Goal: Find contact information: Find contact information

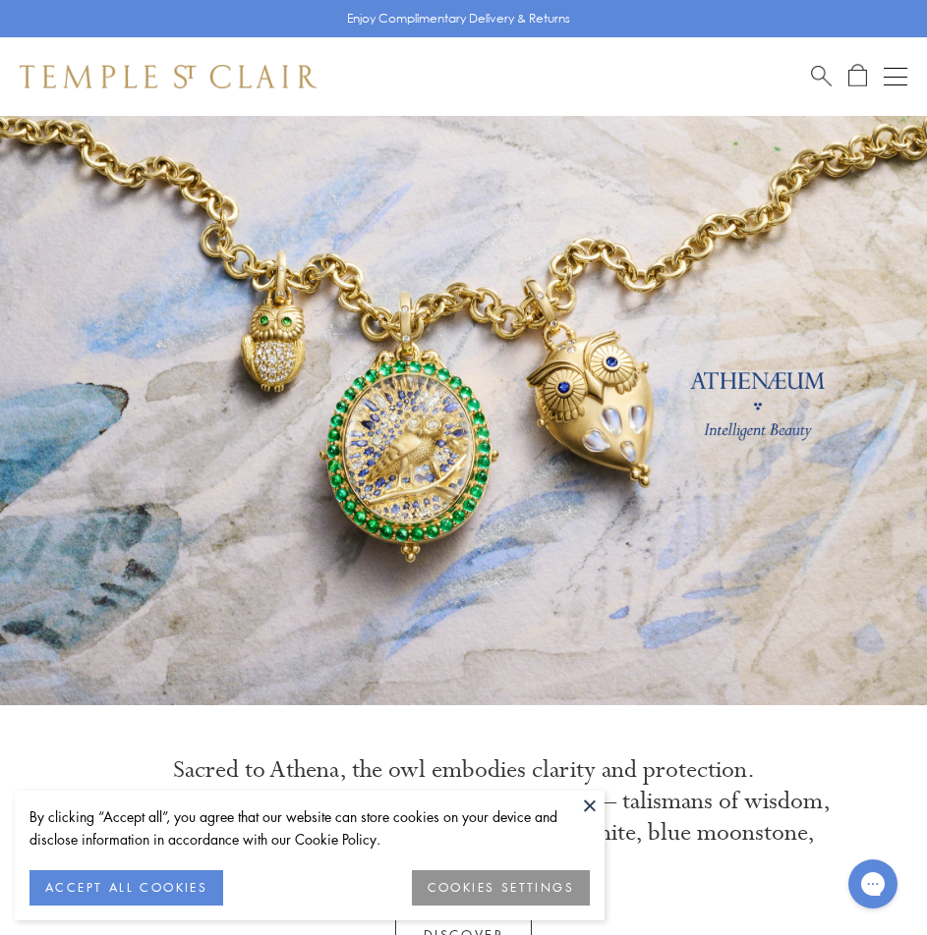
click at [585, 808] on button at bounding box center [589, 805] width 29 height 29
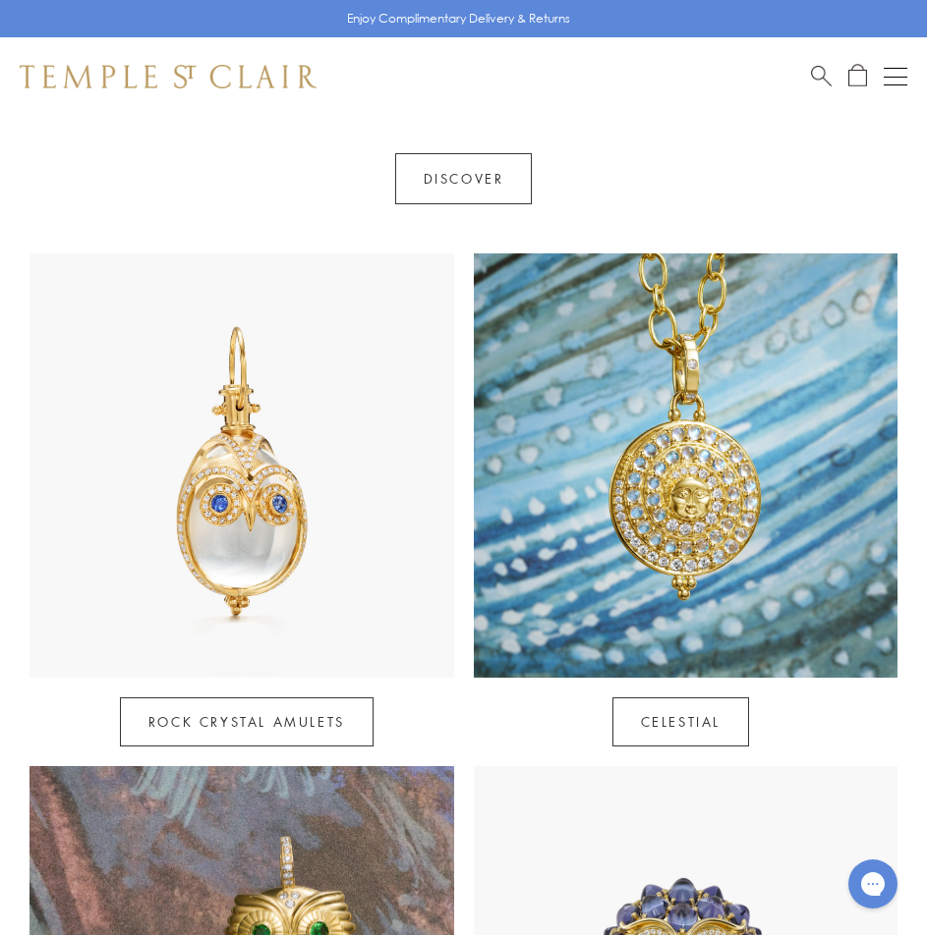
scroll to position [1081, 0]
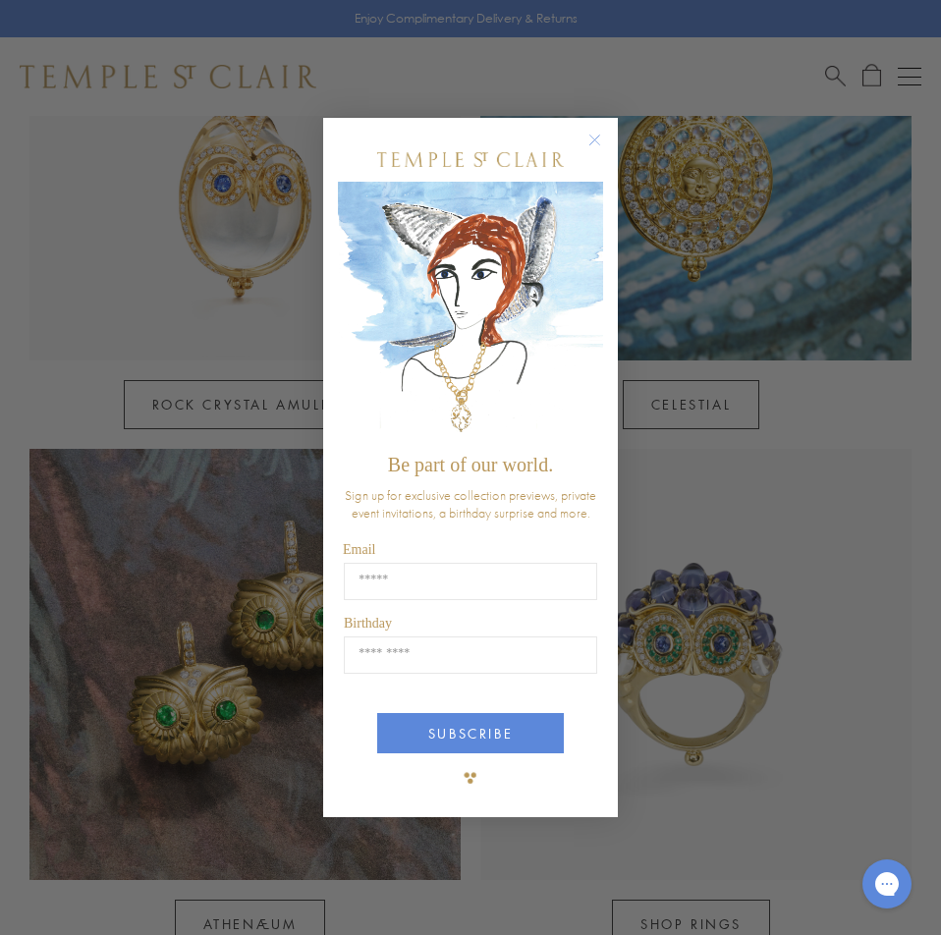
click at [595, 141] on circle "Close dialog" at bounding box center [596, 141] width 24 height 24
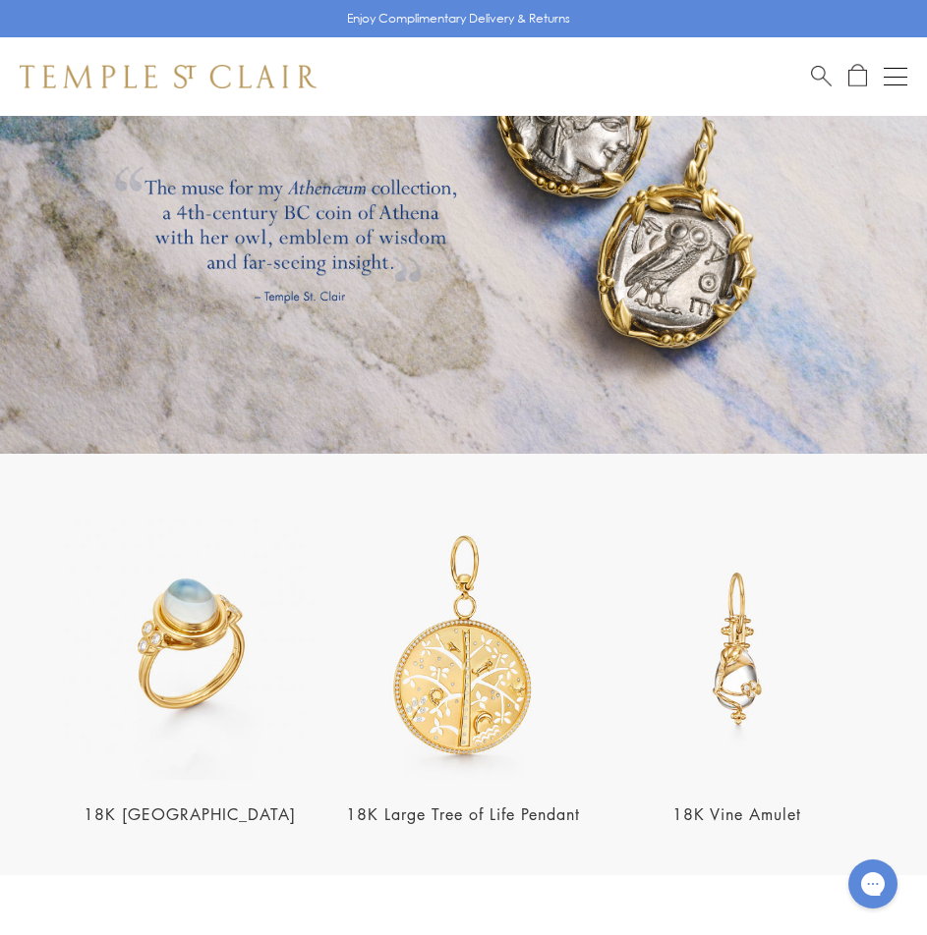
scroll to position [2723, 0]
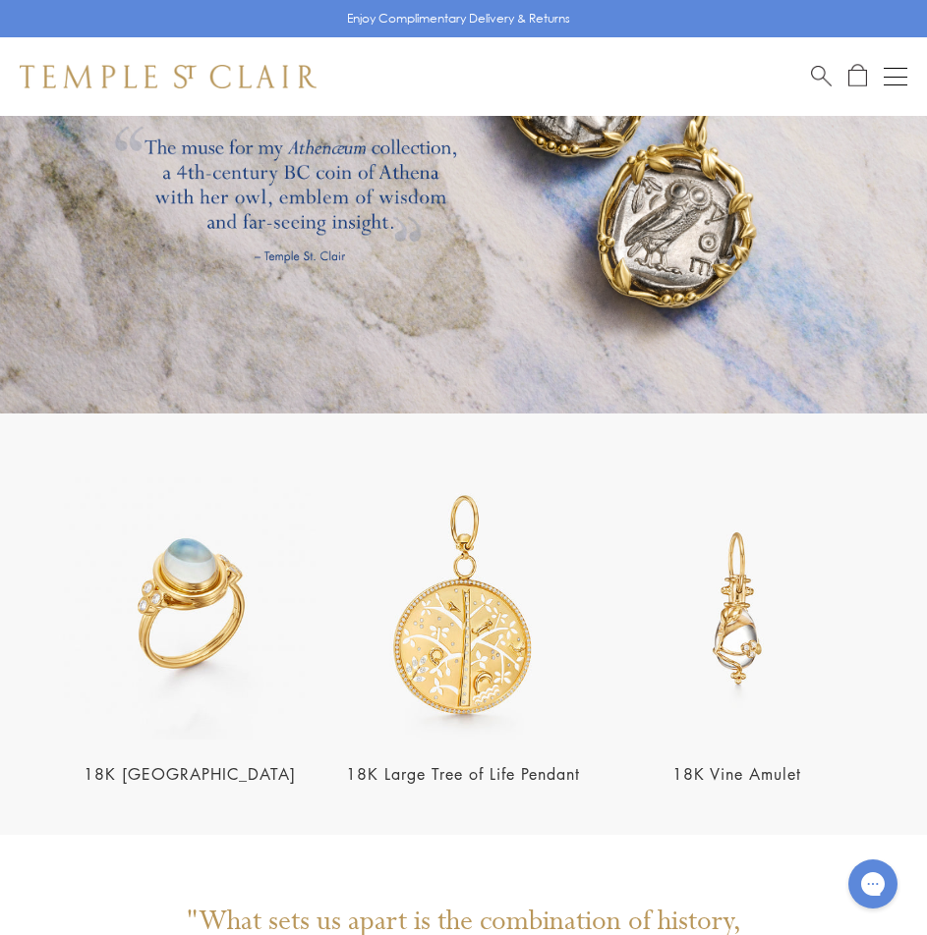
click at [167, 566] on img at bounding box center [189, 608] width 261 height 261
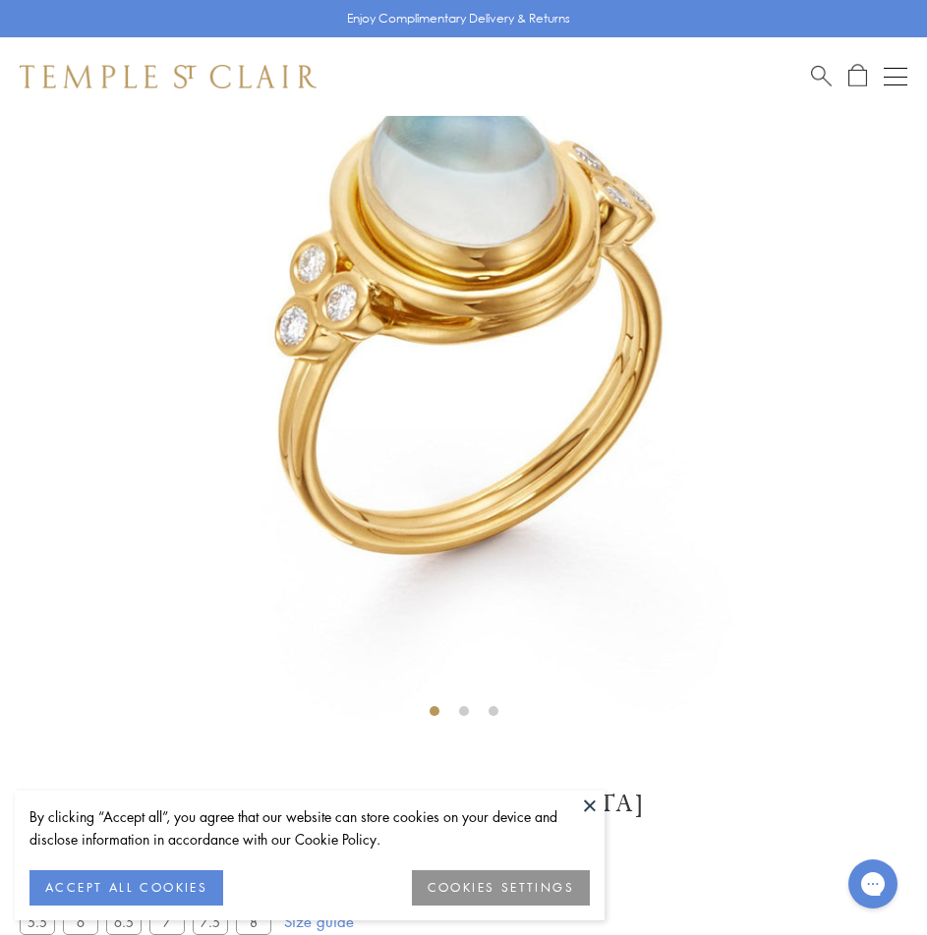
scroll to position [705, 0]
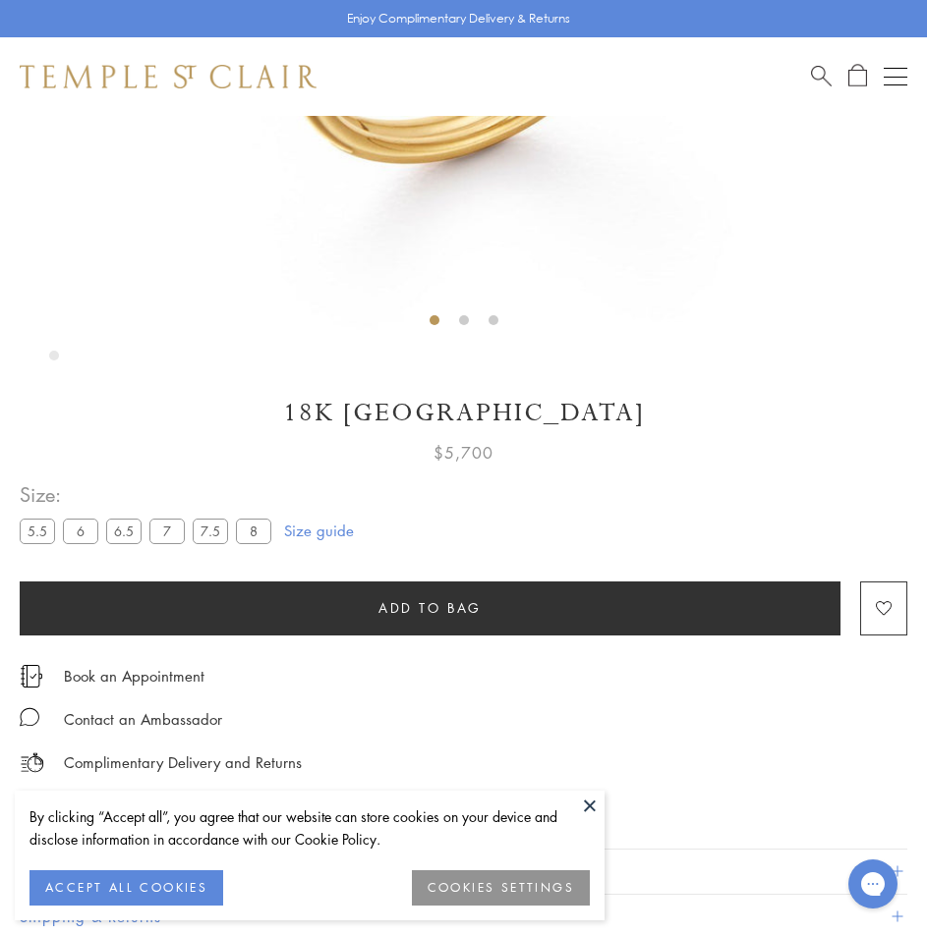
click at [587, 808] on button at bounding box center [589, 805] width 29 height 29
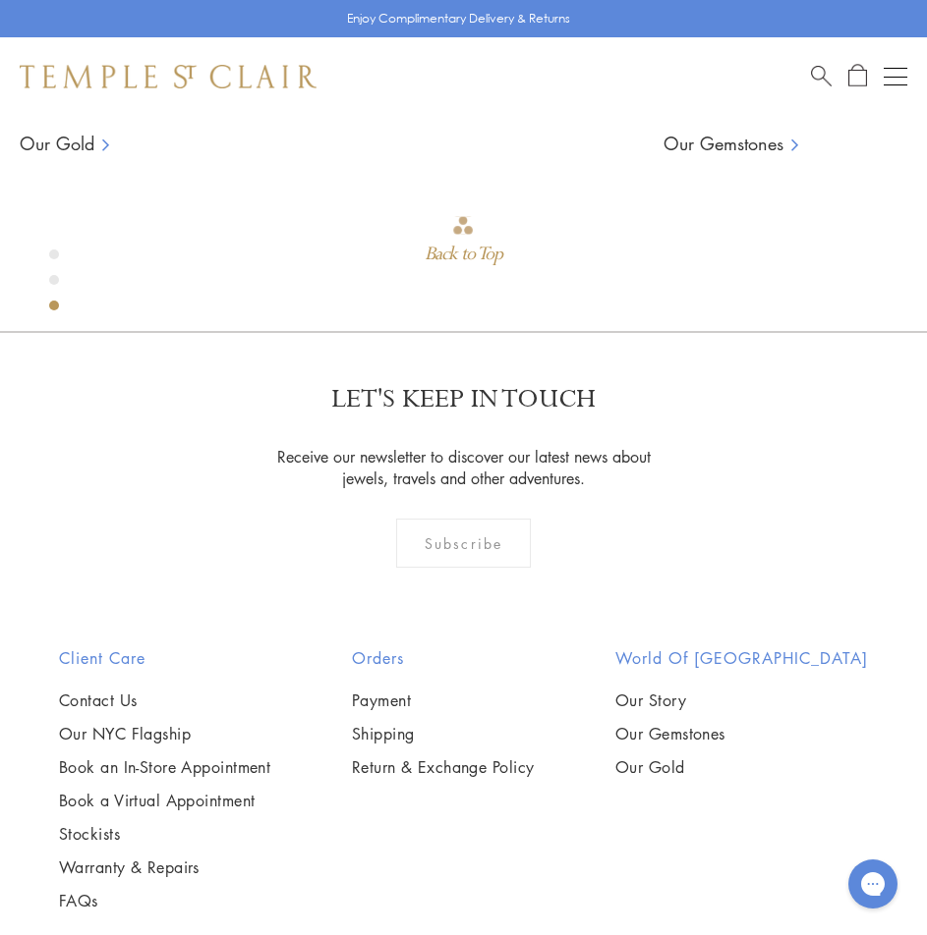
scroll to position [2769, 0]
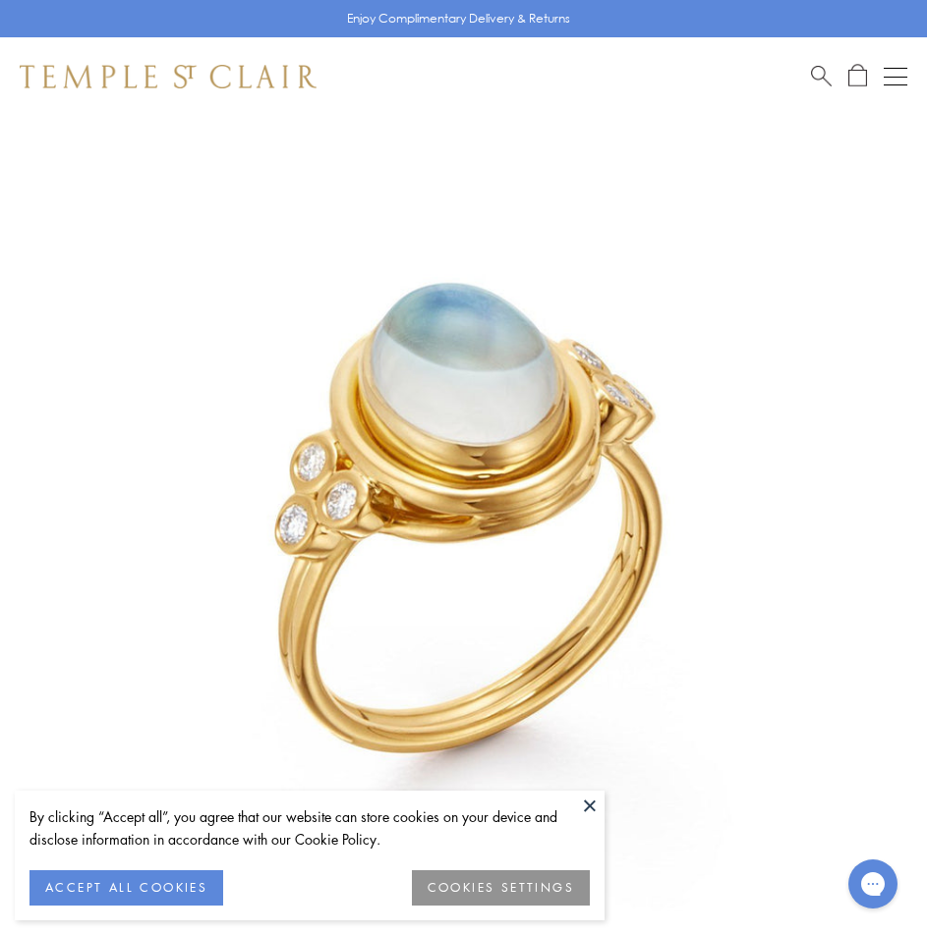
click at [592, 813] on button at bounding box center [589, 805] width 29 height 29
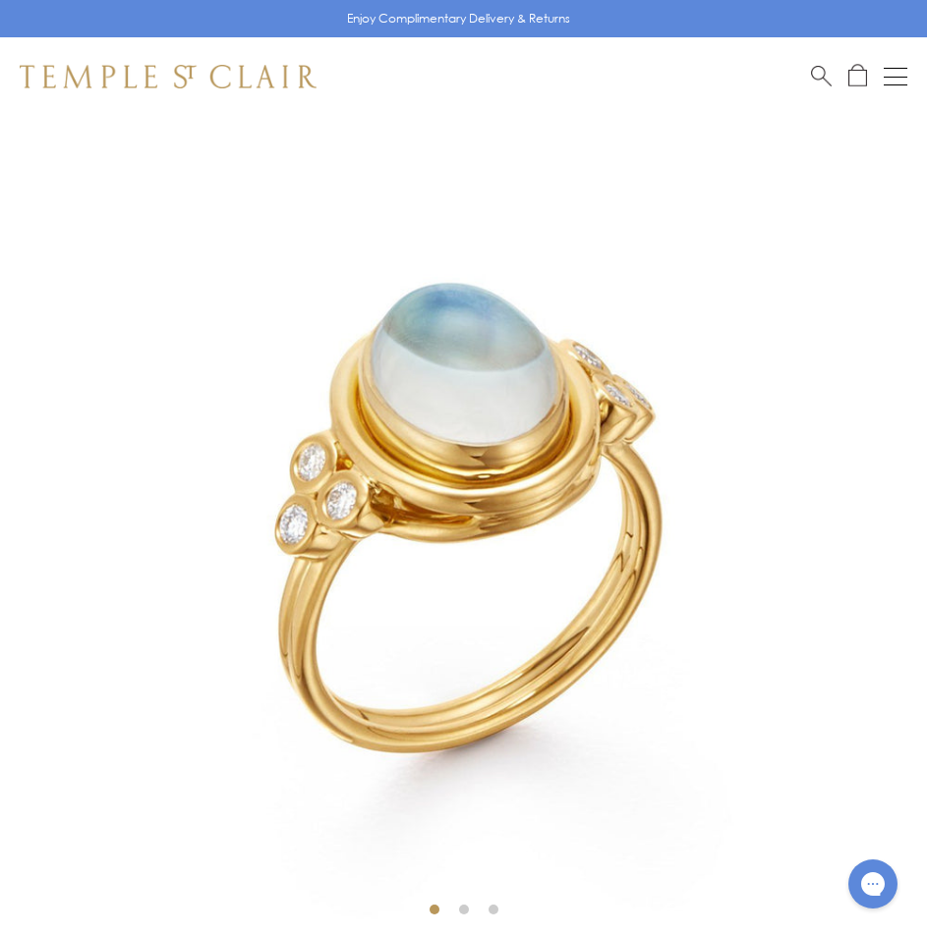
click at [899, 82] on button "Open navigation" at bounding box center [895, 77] width 24 height 24
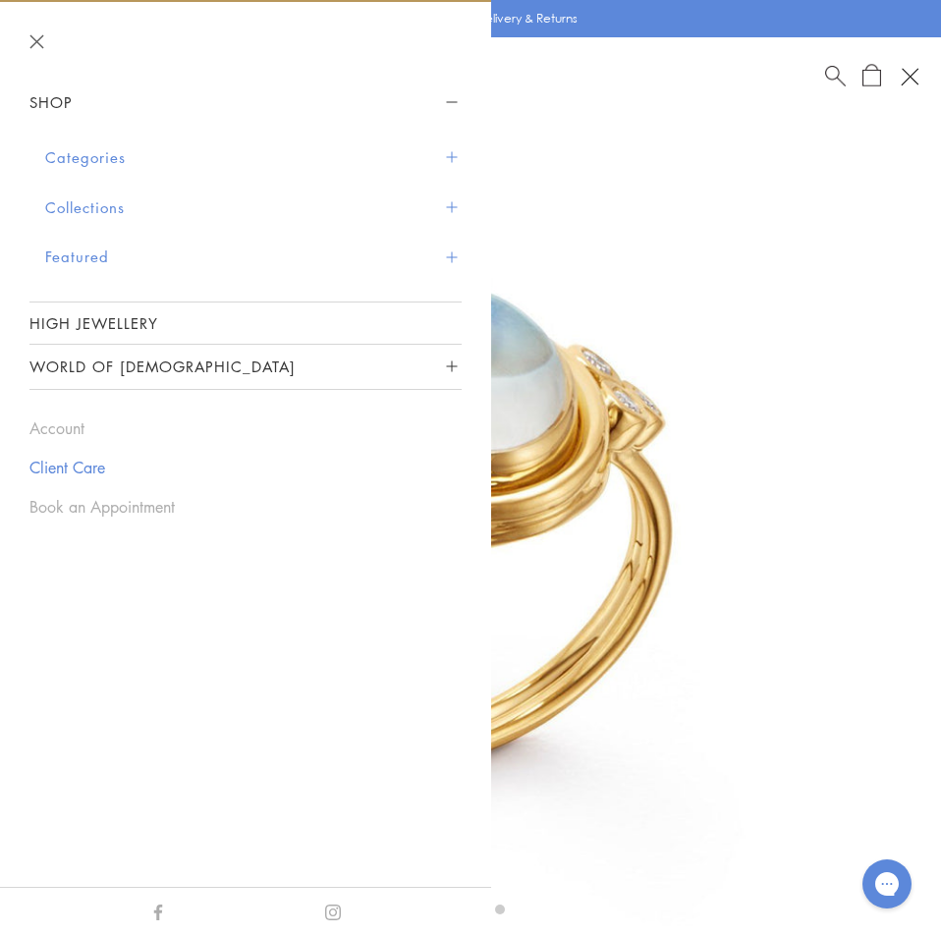
click at [56, 477] on link "Client Care" at bounding box center [245, 468] width 432 height 22
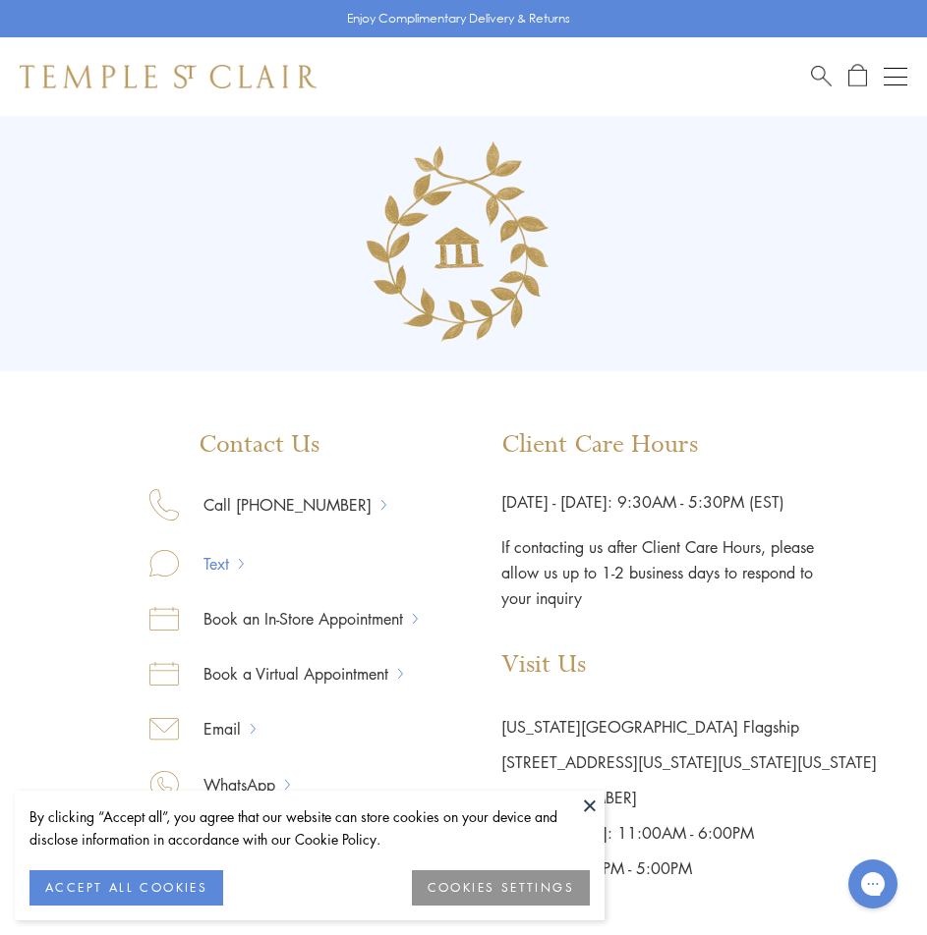
click at [213, 563] on link "Text" at bounding box center [209, 564] width 60 height 26
click at [208, 564] on link "Text" at bounding box center [209, 564] width 60 height 26
click at [218, 563] on link "Text" at bounding box center [209, 564] width 60 height 26
click at [228, 557] on link "Text" at bounding box center [209, 564] width 60 height 26
